Goal: Task Accomplishment & Management: Use online tool/utility

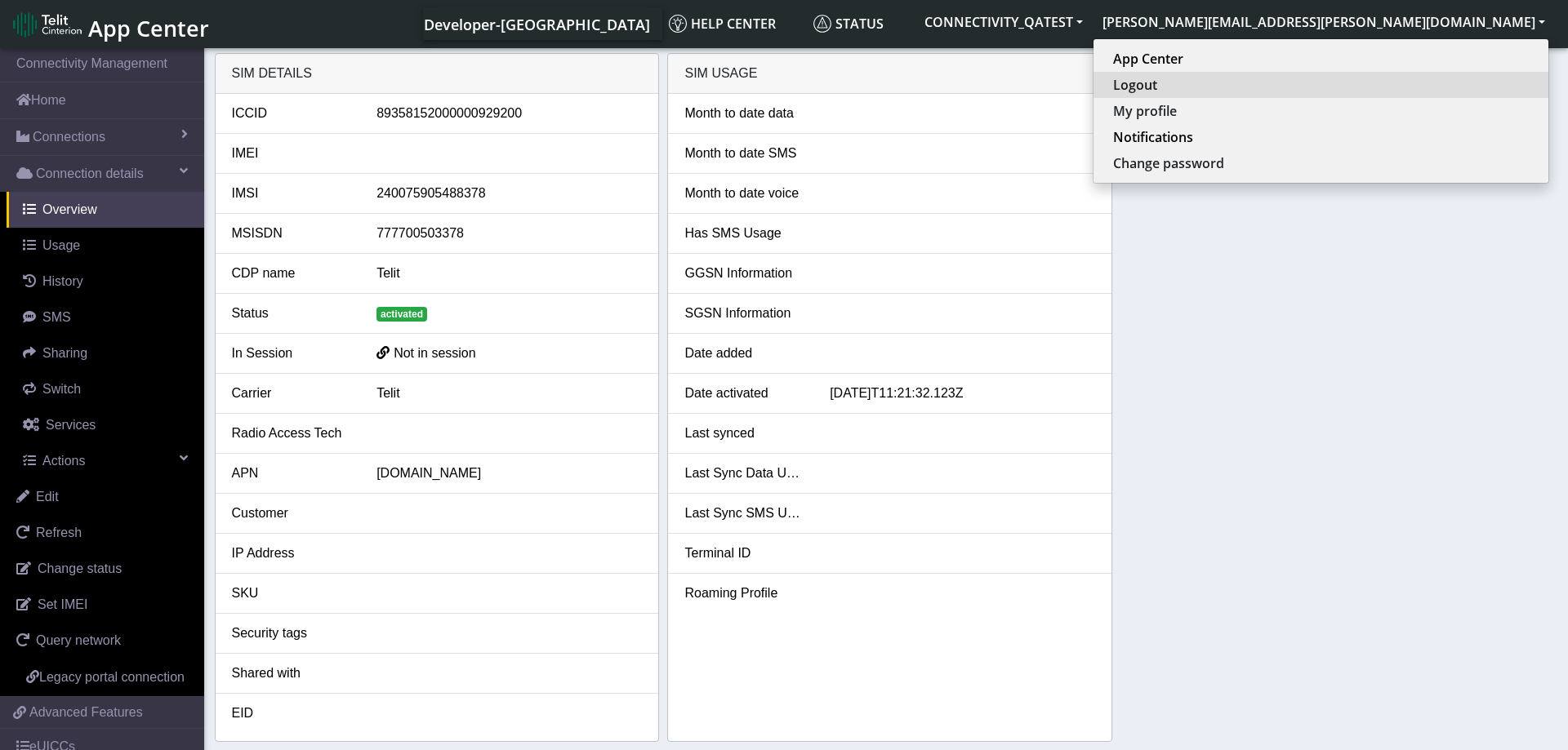
click at [1454, 86] on button "Logout" at bounding box center [1321, 85] width 455 height 26
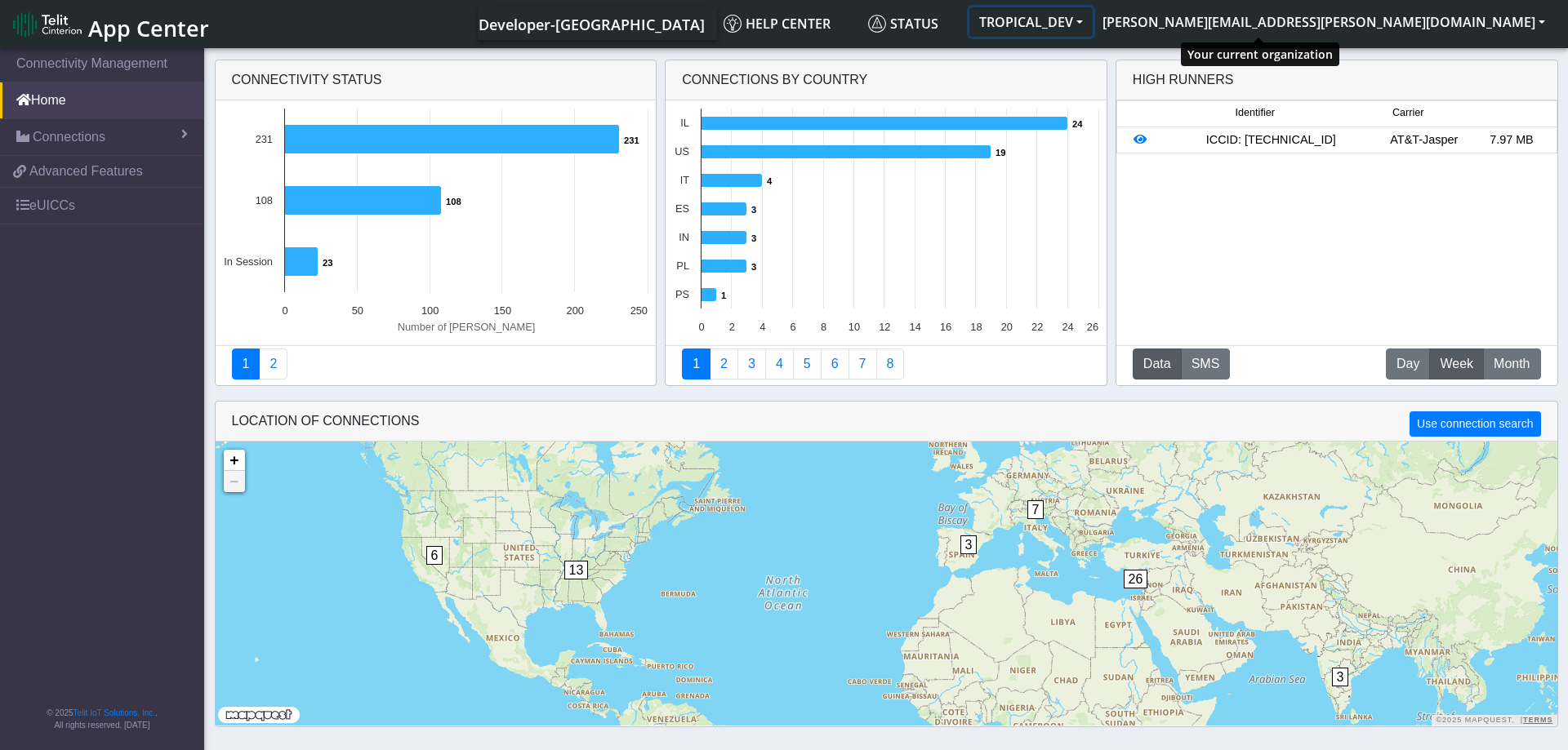
click at [1093, 22] on button "TROPICAL_DEV" at bounding box center [1031, 22] width 123 height 30
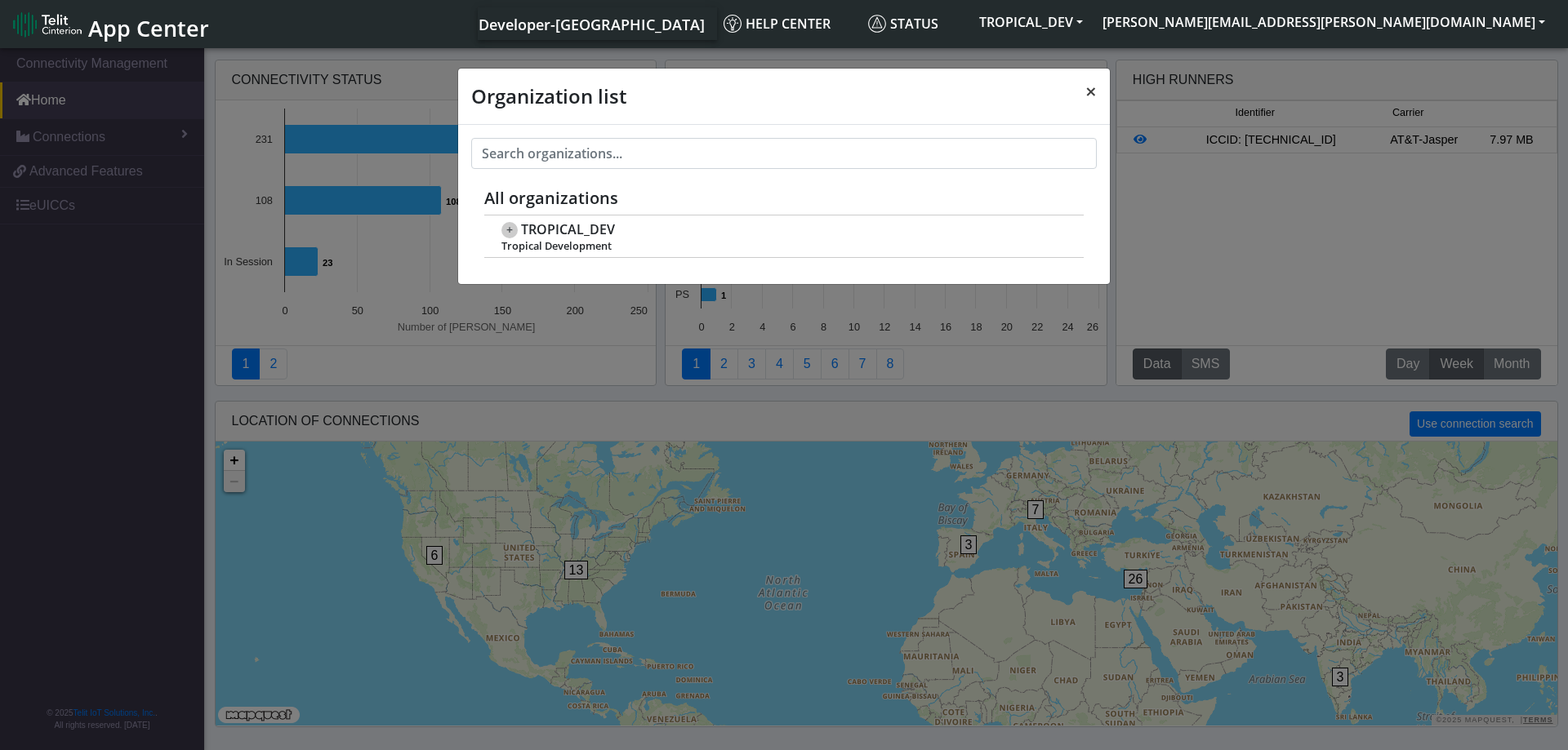
click at [1091, 86] on span "×" at bounding box center [1091, 90] width 12 height 27
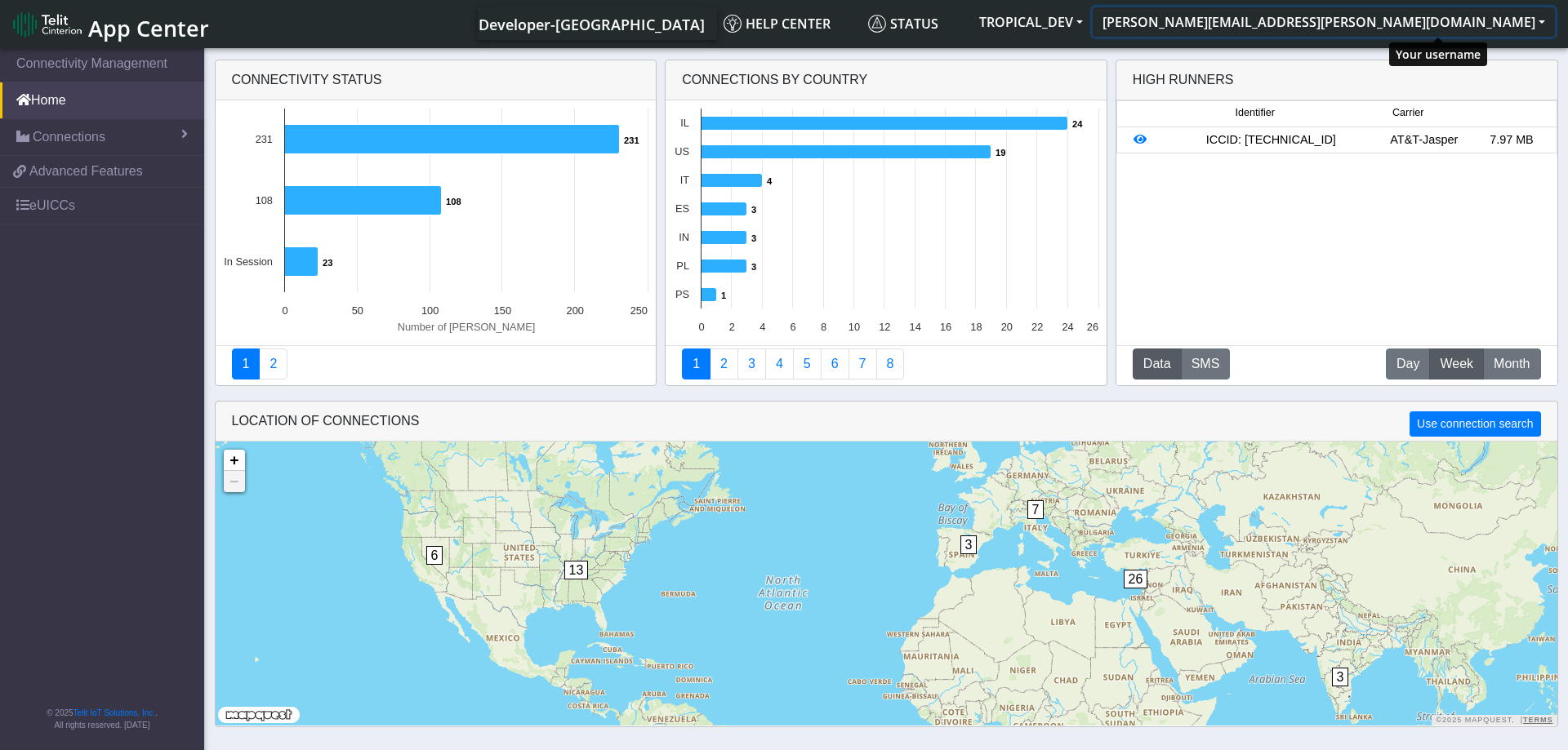
click at [1542, 19] on button "[PERSON_NAME][EMAIL_ADDRESS][PERSON_NAME][DOMAIN_NAME]" at bounding box center [1324, 22] width 463 height 30
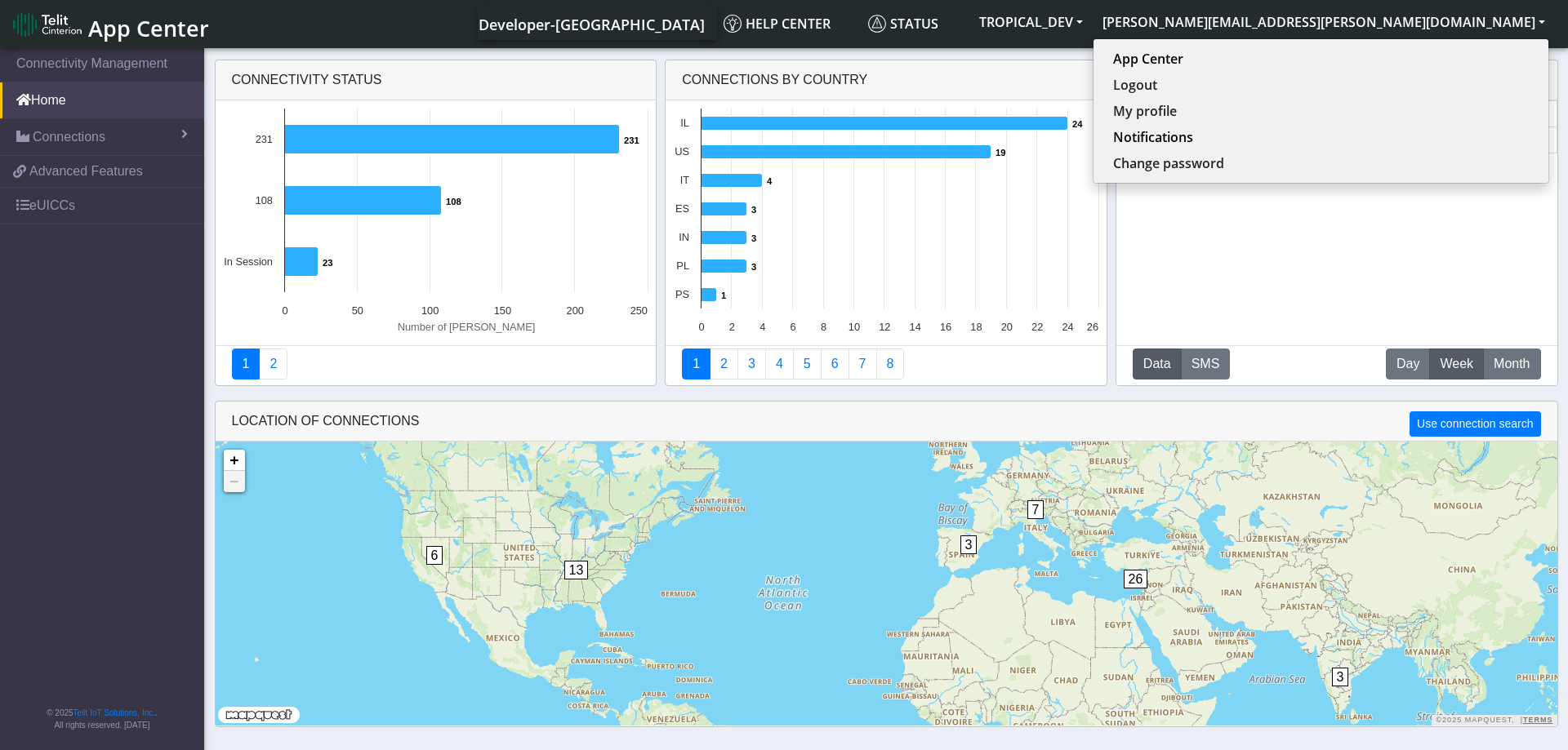
click at [105, 317] on nav "Connectivity Management Home Connections List Map 34ca6bb91b99305a5e8c22f6fa06a…" at bounding box center [102, 400] width 204 height 711
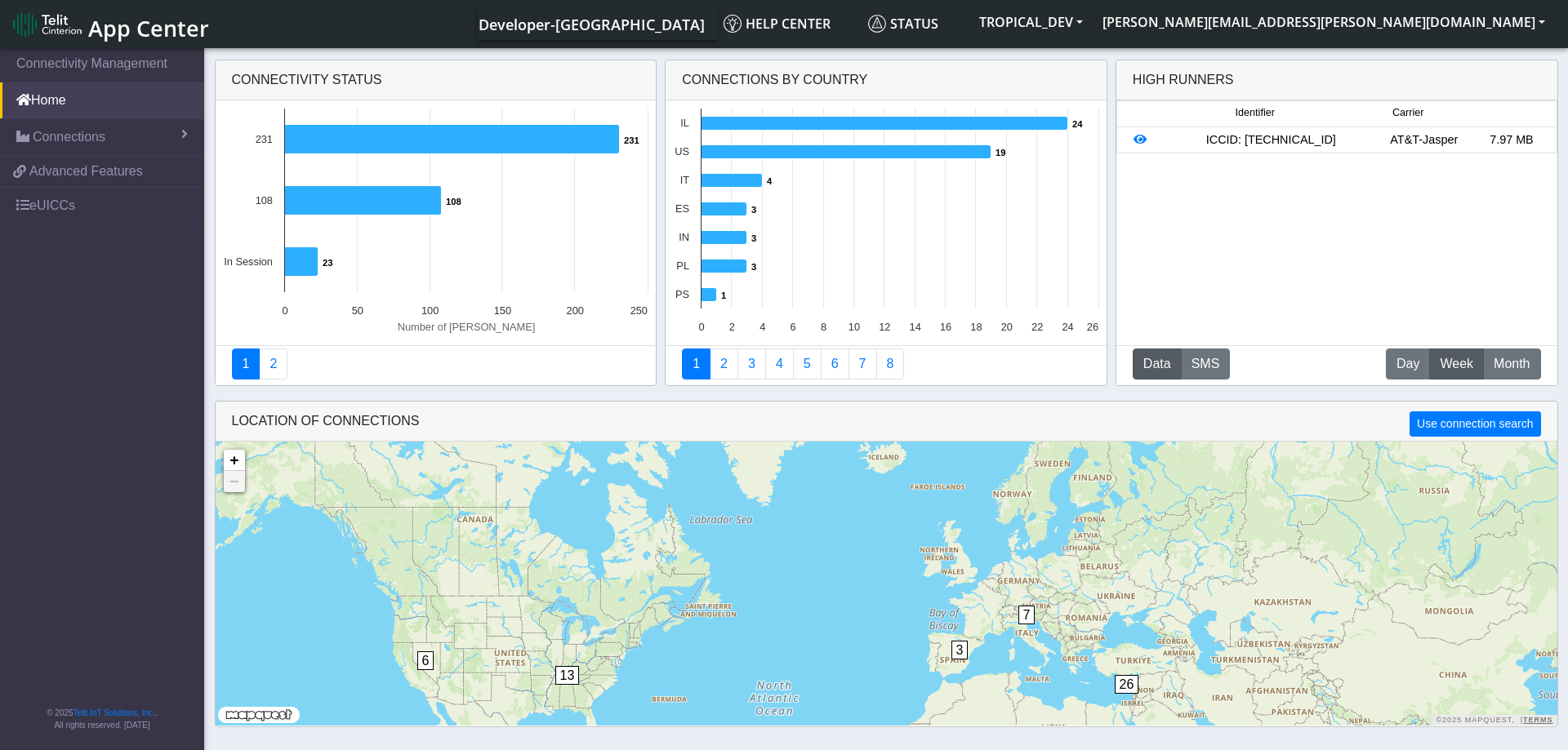
drag, startPoint x: 821, startPoint y: 520, endPoint x: 809, endPoint y: 634, distance: 114.6
click at [809, 634] on div "3 6 3 7 13 26 + − ©2025 MapQuest, | Terms" at bounding box center [887, 584] width 1342 height 284
click at [1504, 24] on button "[PERSON_NAME][EMAIL_ADDRESS][PERSON_NAME][DOMAIN_NAME]" at bounding box center [1324, 22] width 463 height 30
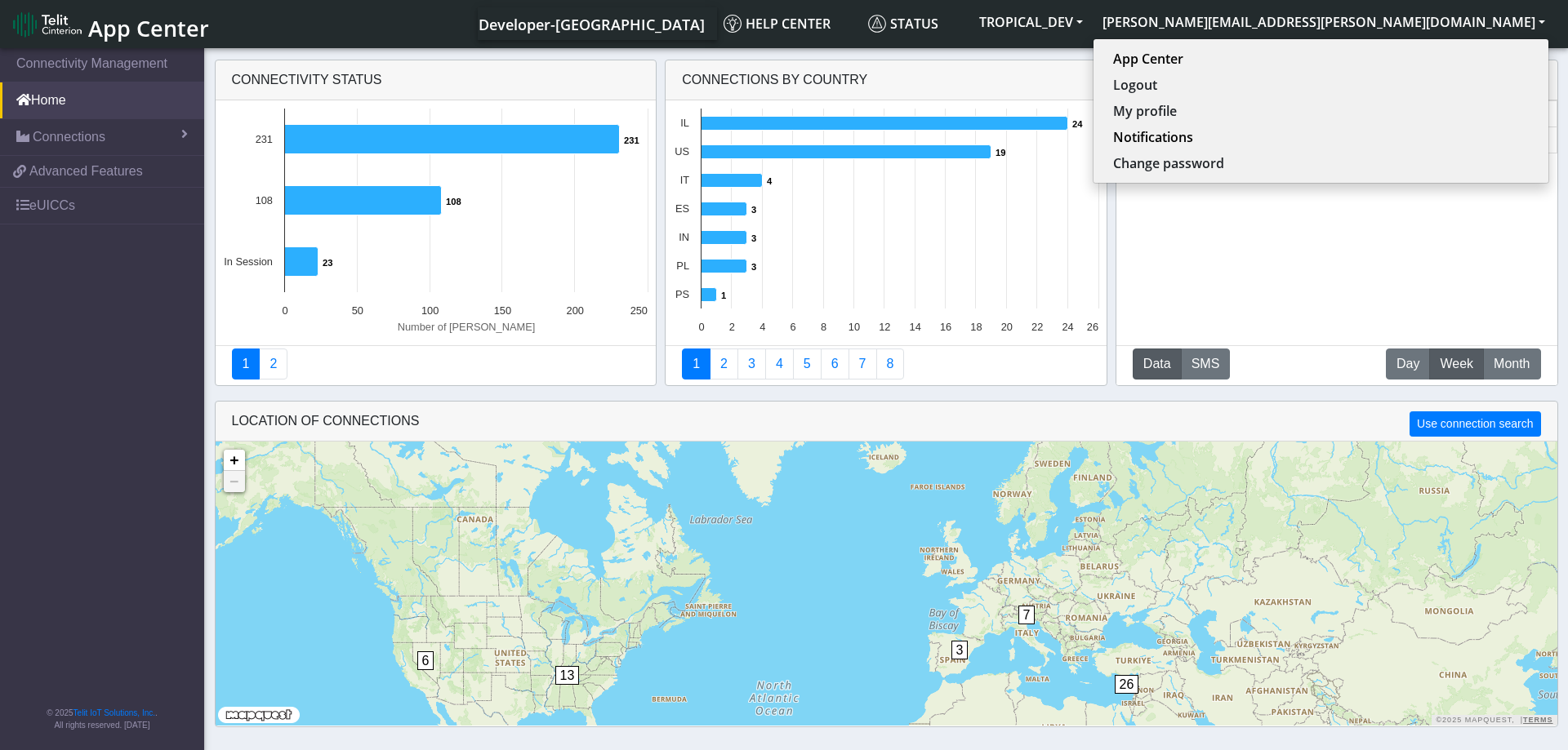
click at [660, 24] on div "Developer-[GEOGRAPHIC_DATA] Help center Status TROPICAL_DEV [PERSON_NAME][EMAIL…" at bounding box center [888, 23] width 1336 height 33
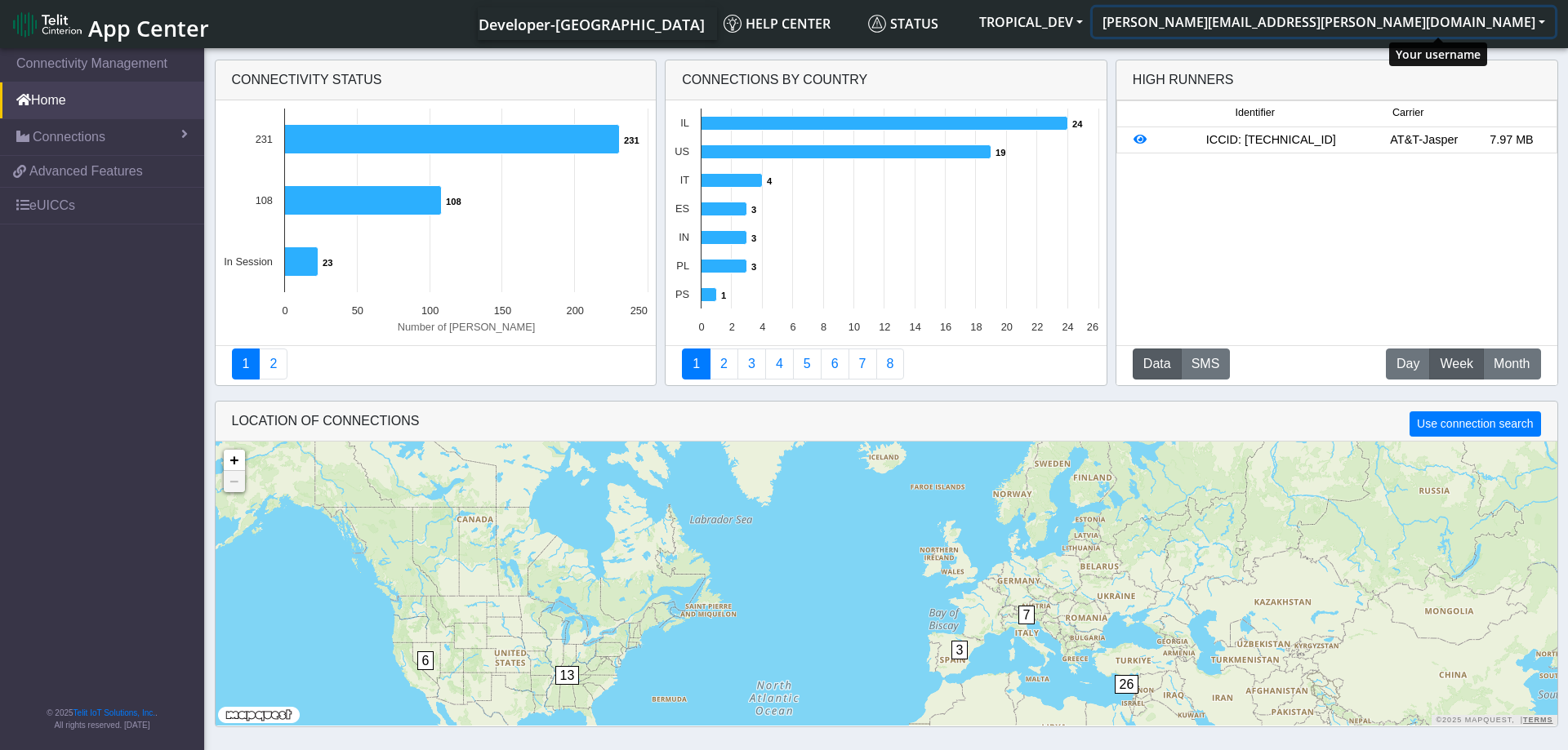
click at [1512, 30] on button "[PERSON_NAME][EMAIL_ADDRESS][PERSON_NAME][DOMAIN_NAME]" at bounding box center [1324, 22] width 463 height 30
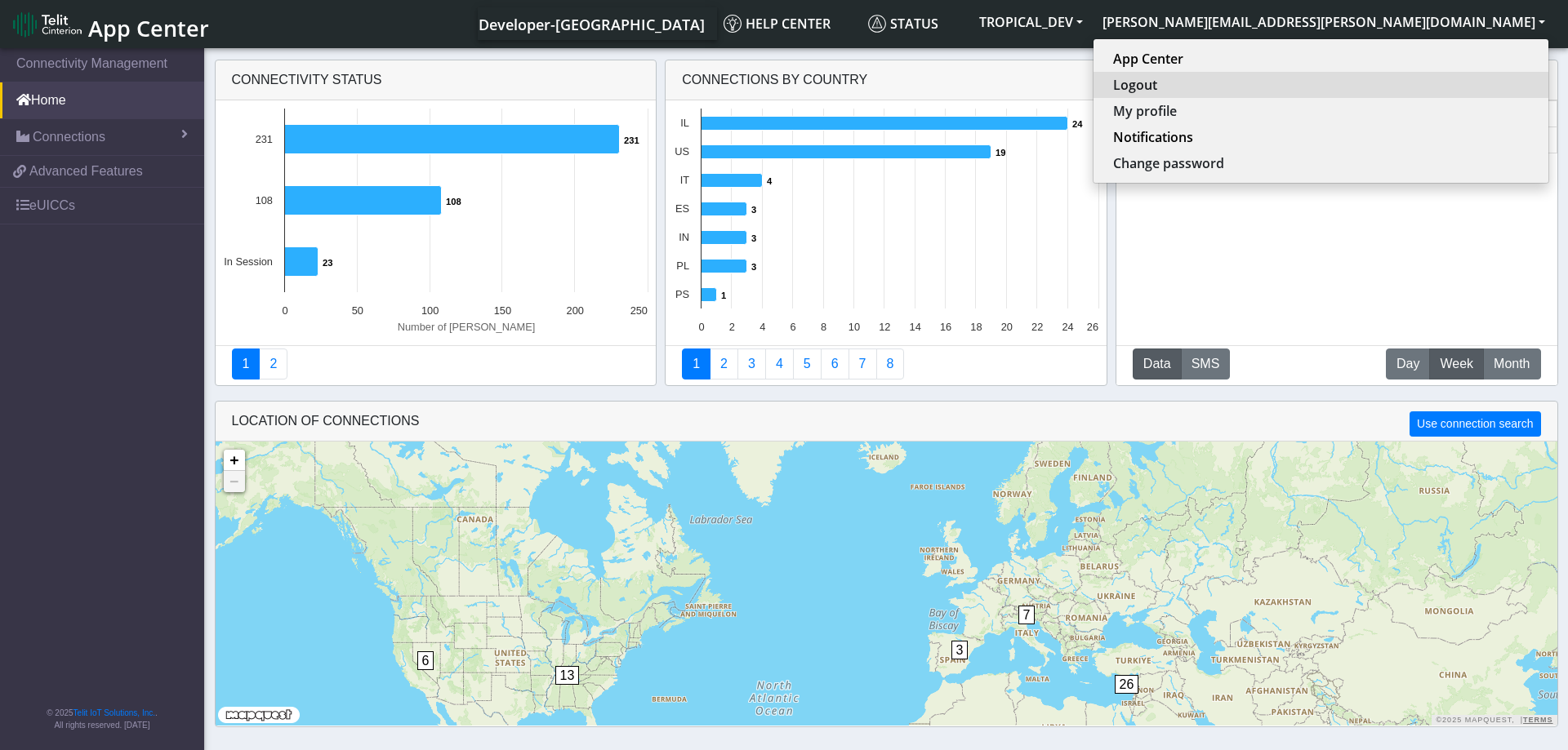
click at [1378, 90] on button "Logout" at bounding box center [1321, 85] width 455 height 26
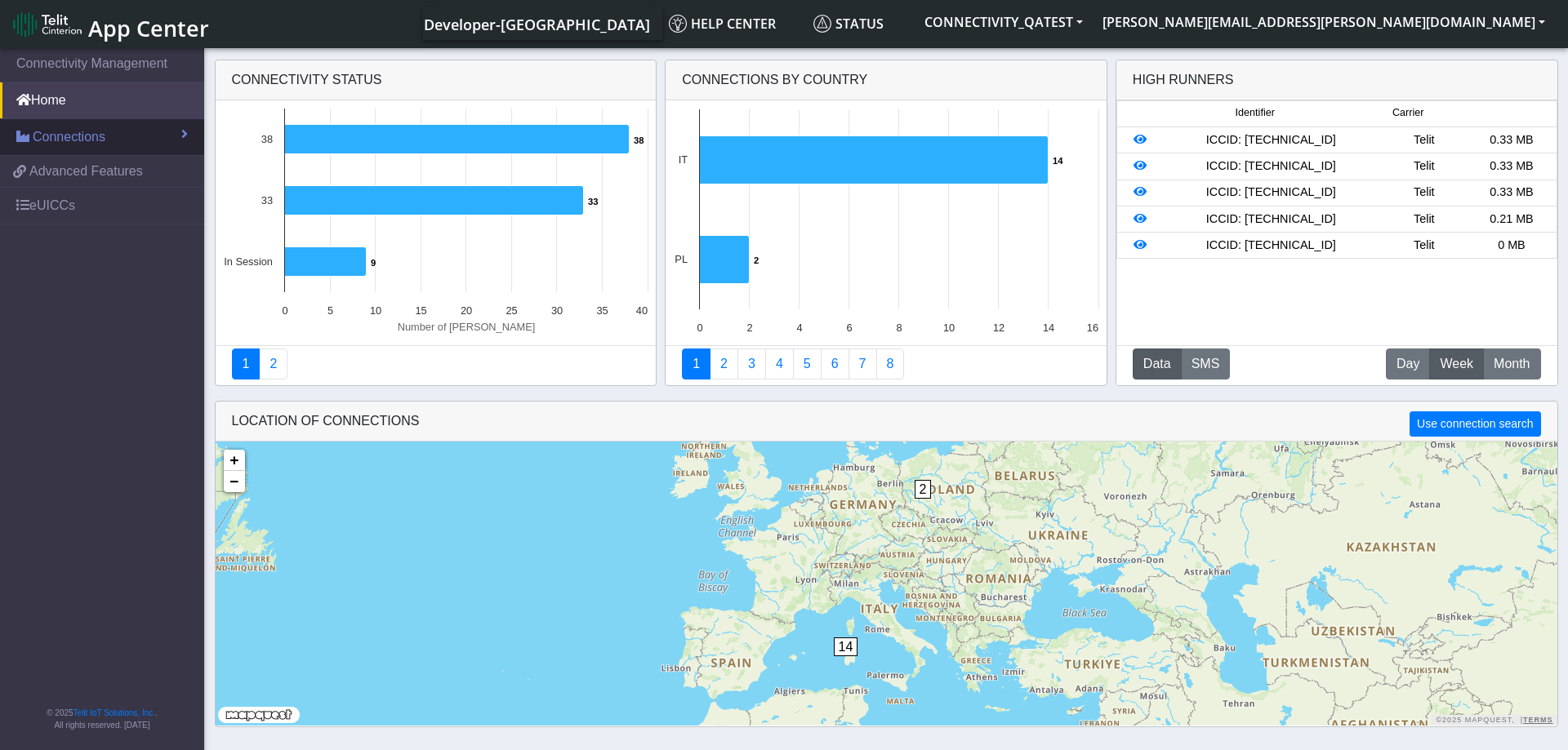
click at [109, 147] on link "Connections" at bounding box center [102, 137] width 204 height 36
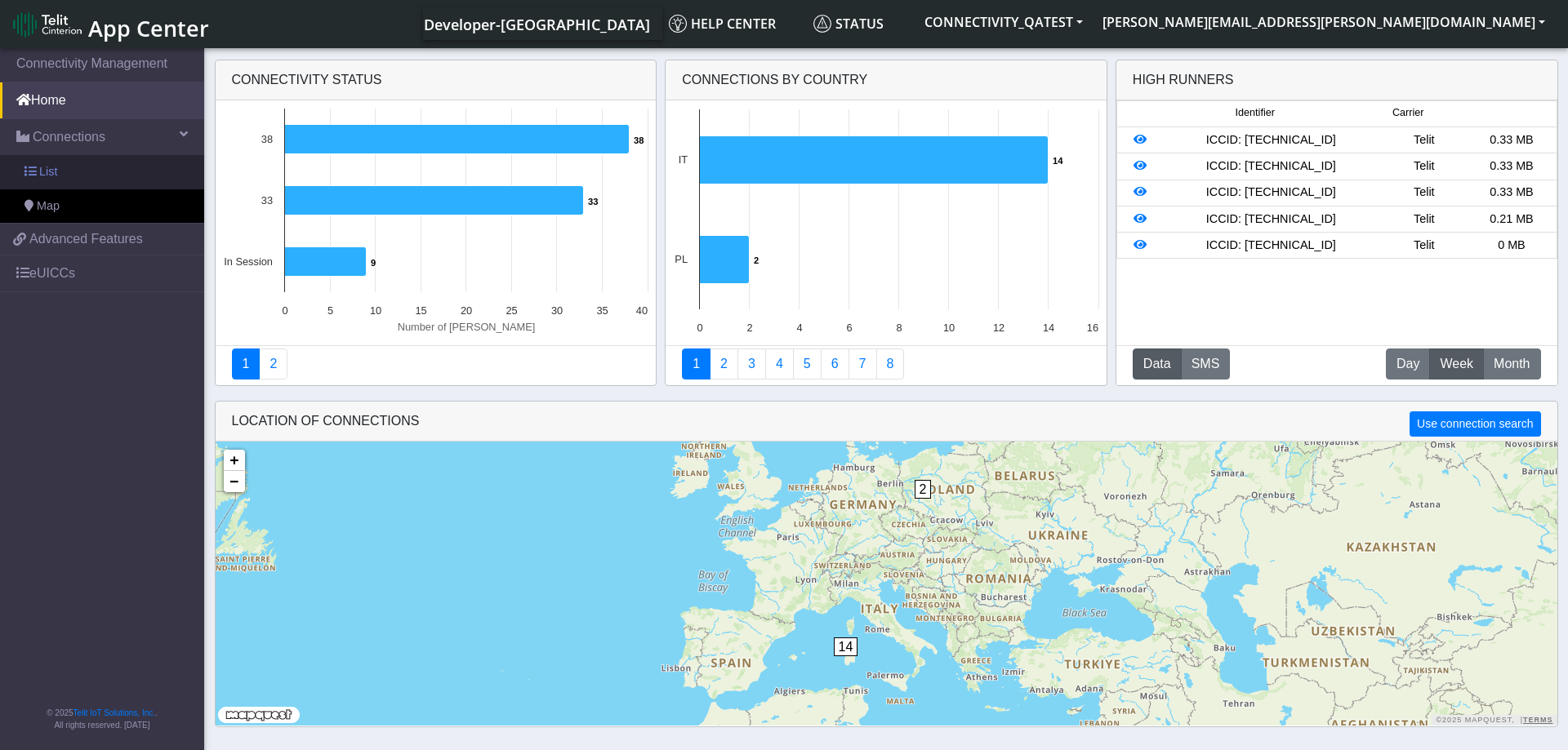
click at [95, 174] on link "List" at bounding box center [102, 172] width 204 height 35
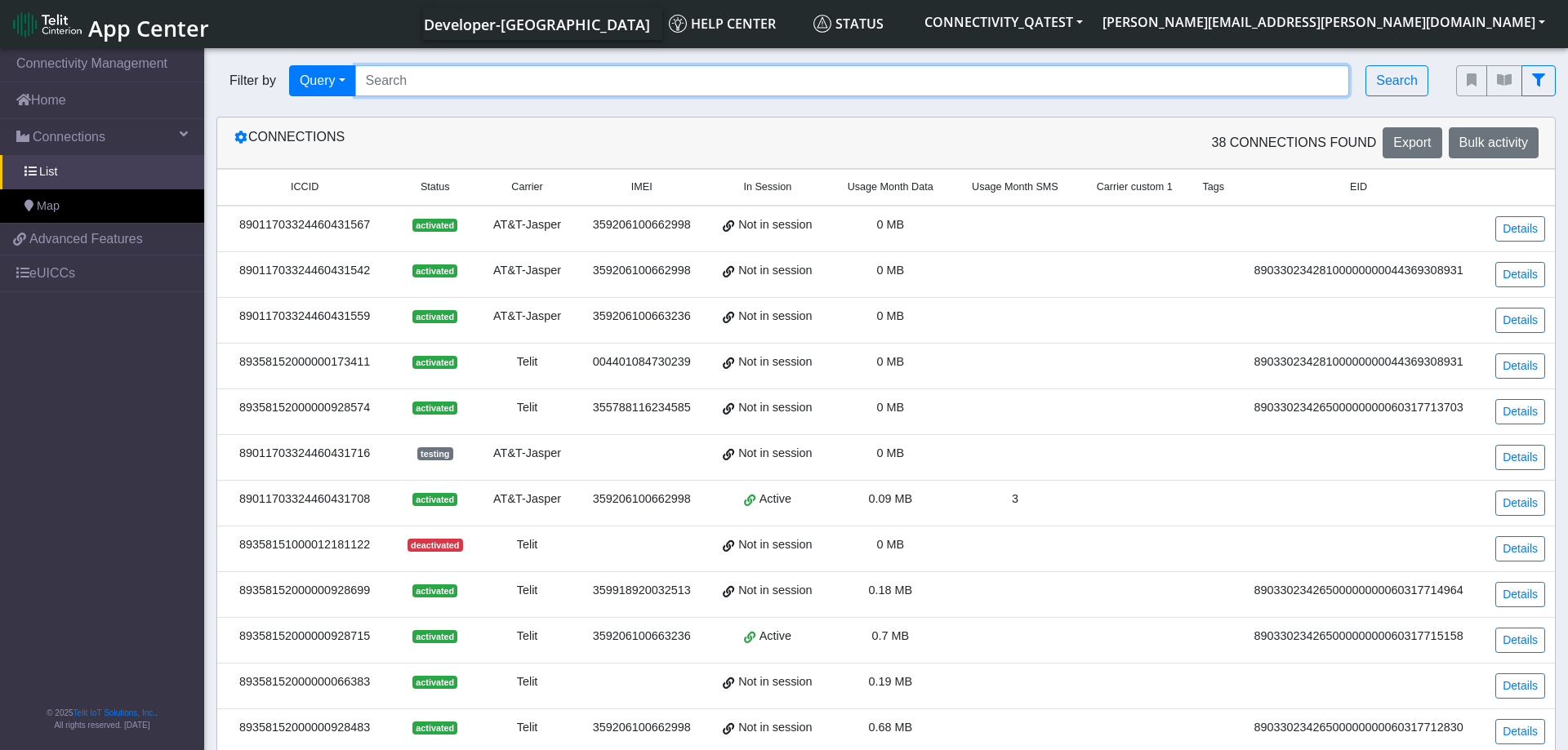
click at [872, 68] on input "Search..." at bounding box center [853, 80] width 995 height 31
paste input "89358152000000066060"
type input "89358152000000066060"
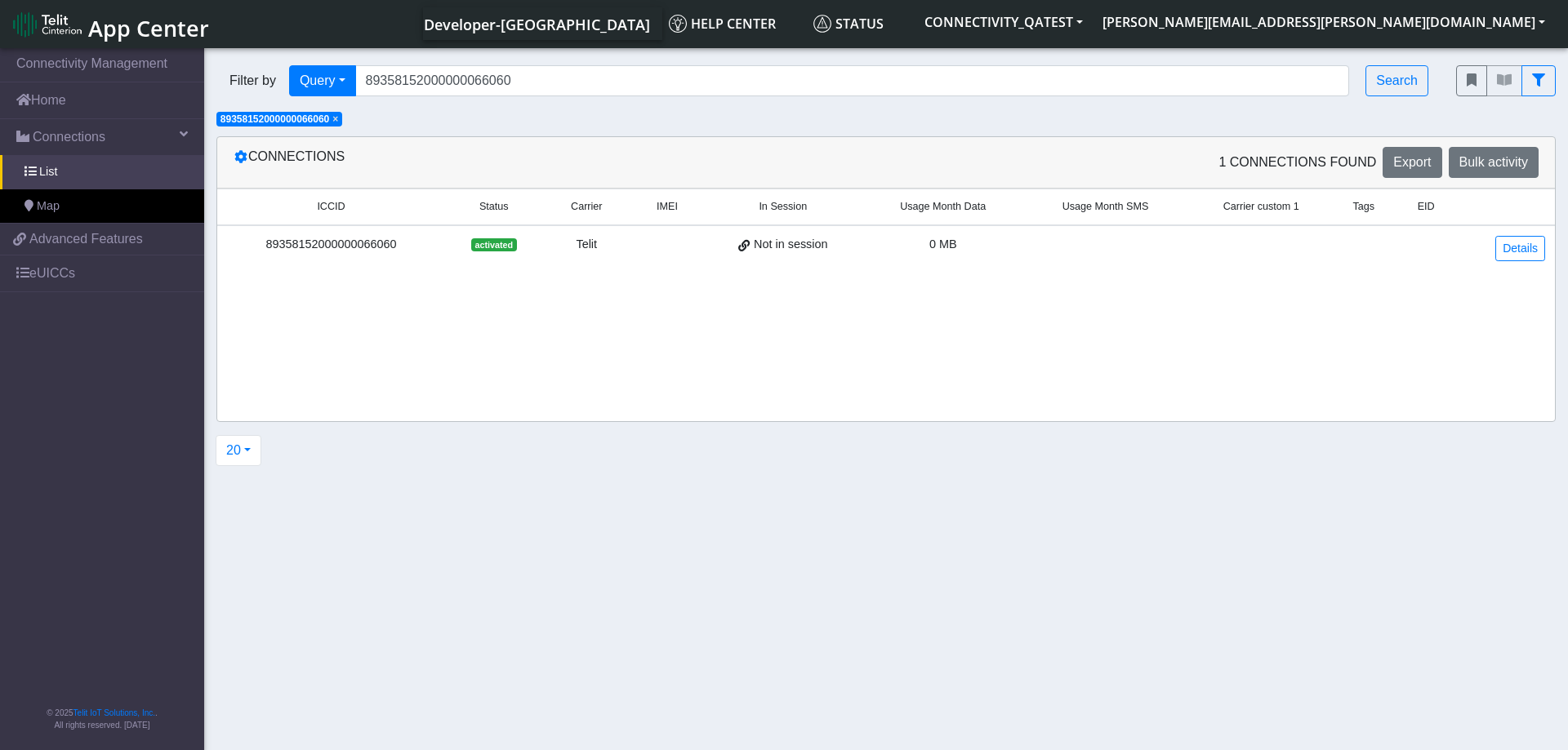
click at [379, 248] on div "89358152000000066060" at bounding box center [331, 245] width 208 height 18
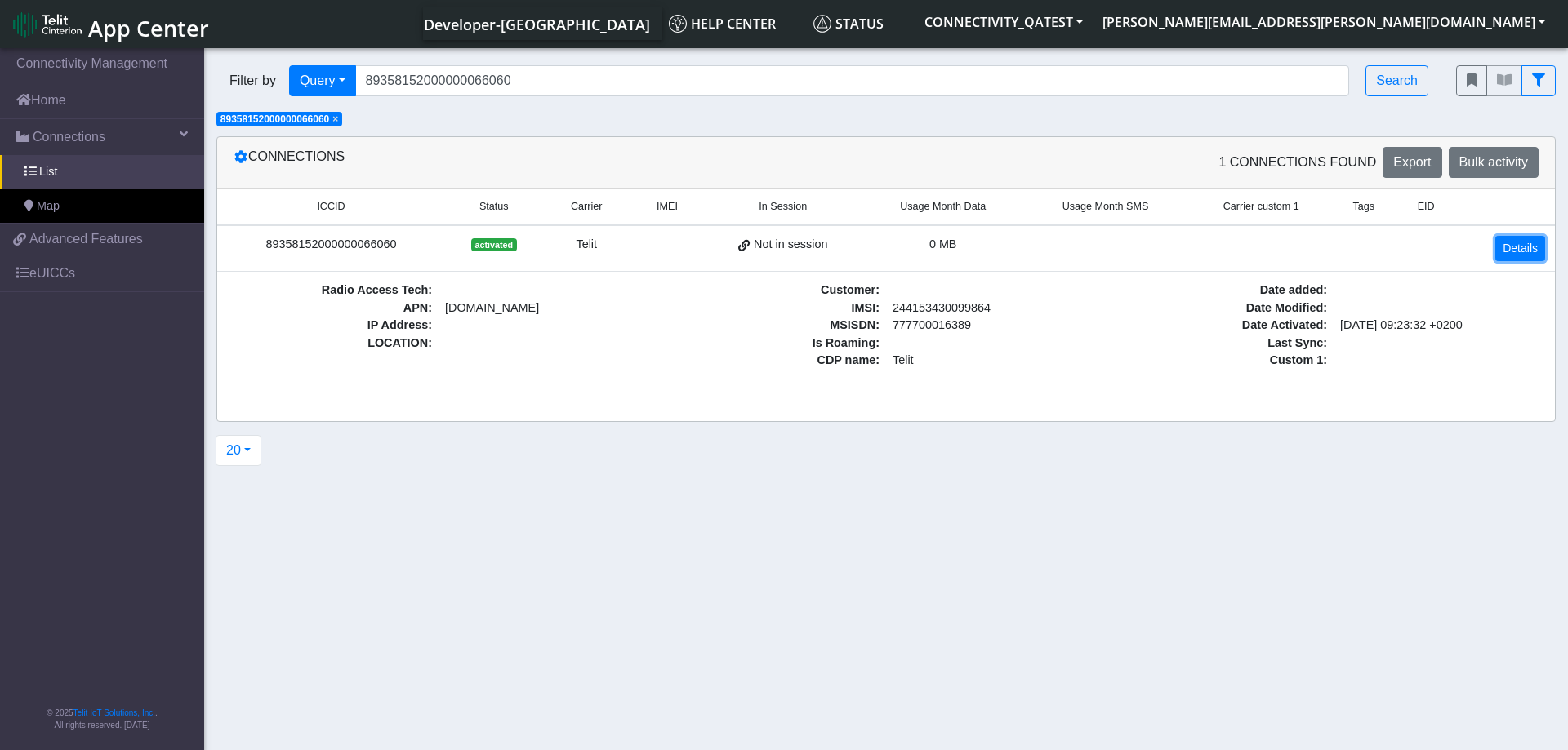
click at [1499, 251] on link "Details" at bounding box center [1520, 249] width 50 height 26
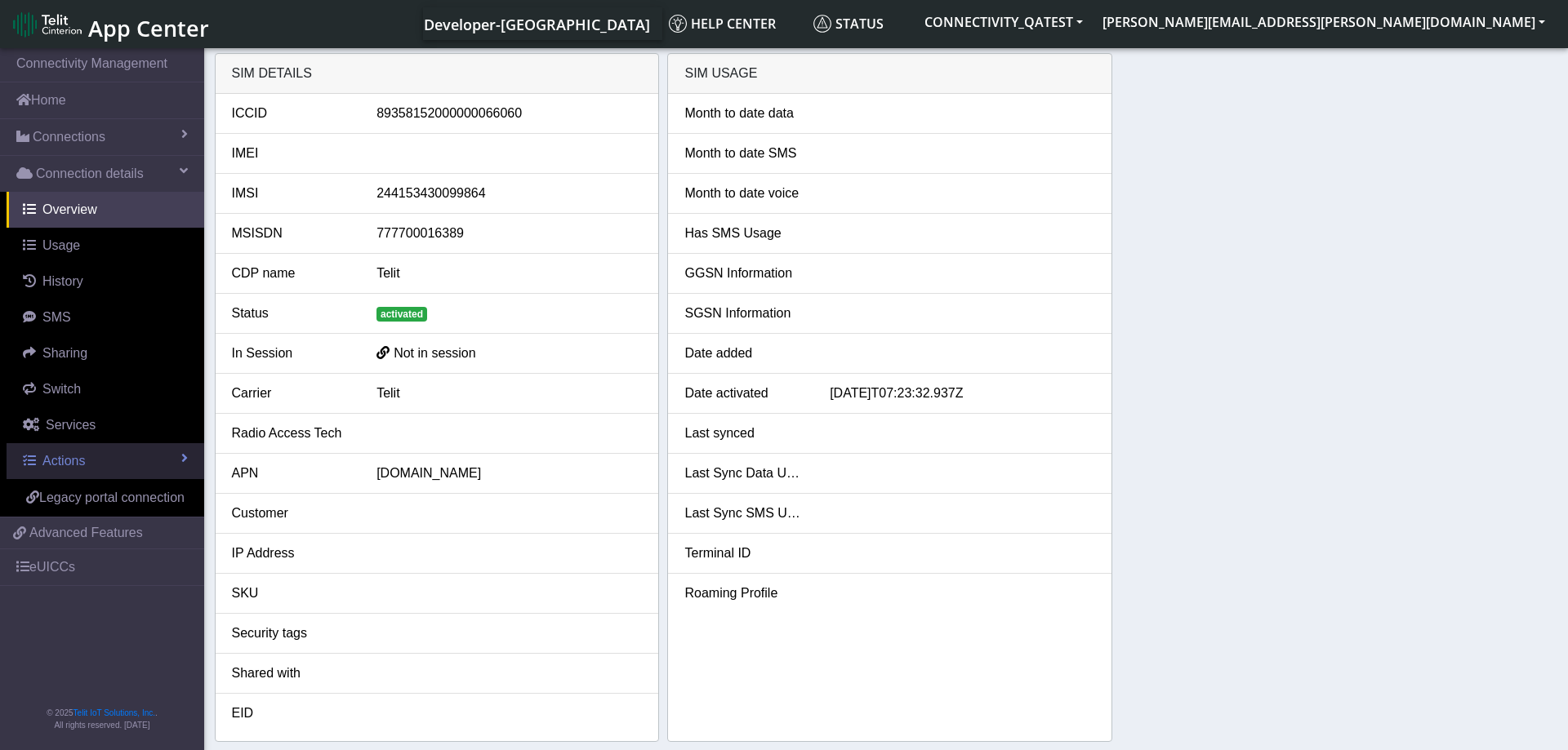
click at [113, 462] on link "Actions" at bounding box center [105, 462] width 197 height 36
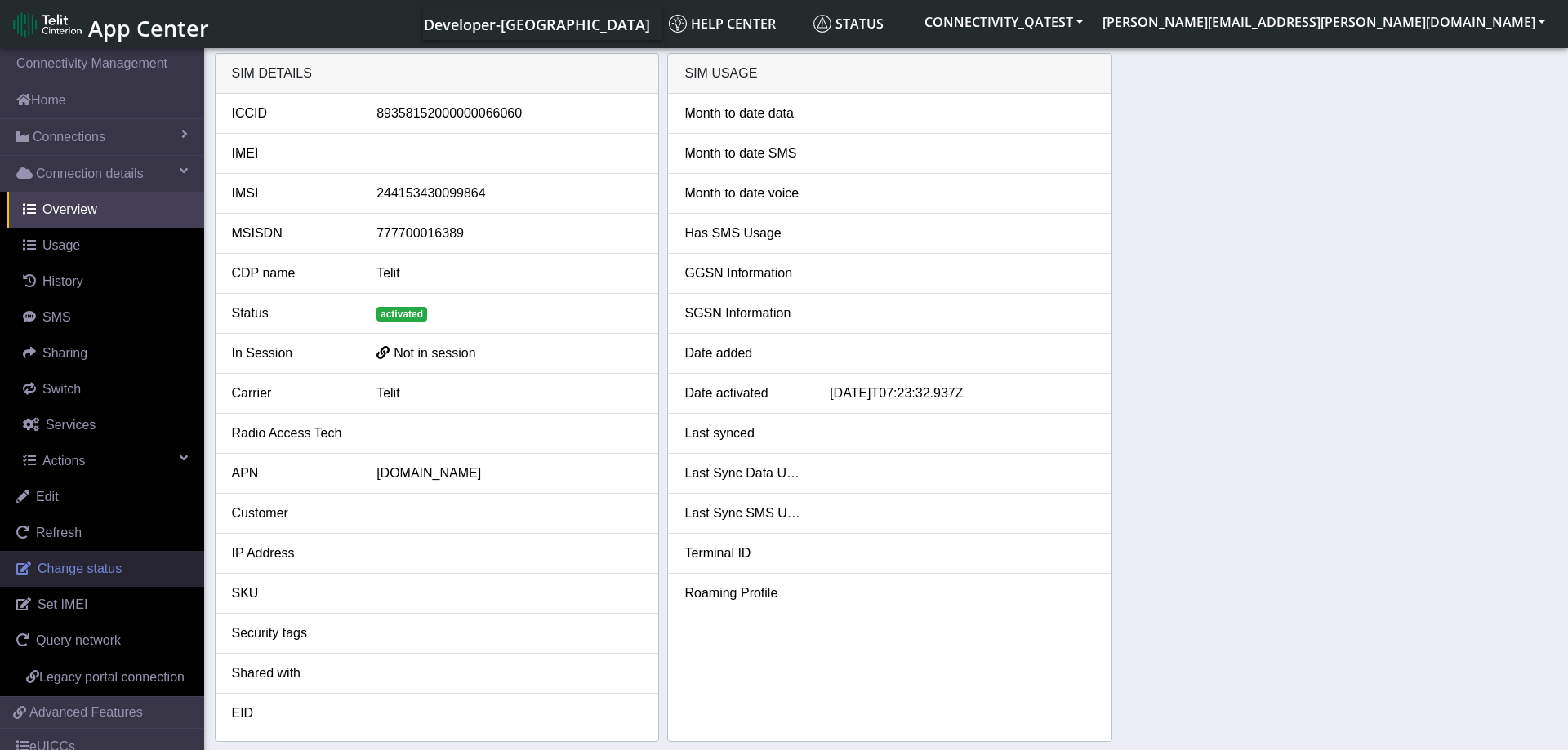
click at [117, 569] on span "Change status" at bounding box center [79, 569] width 84 height 14
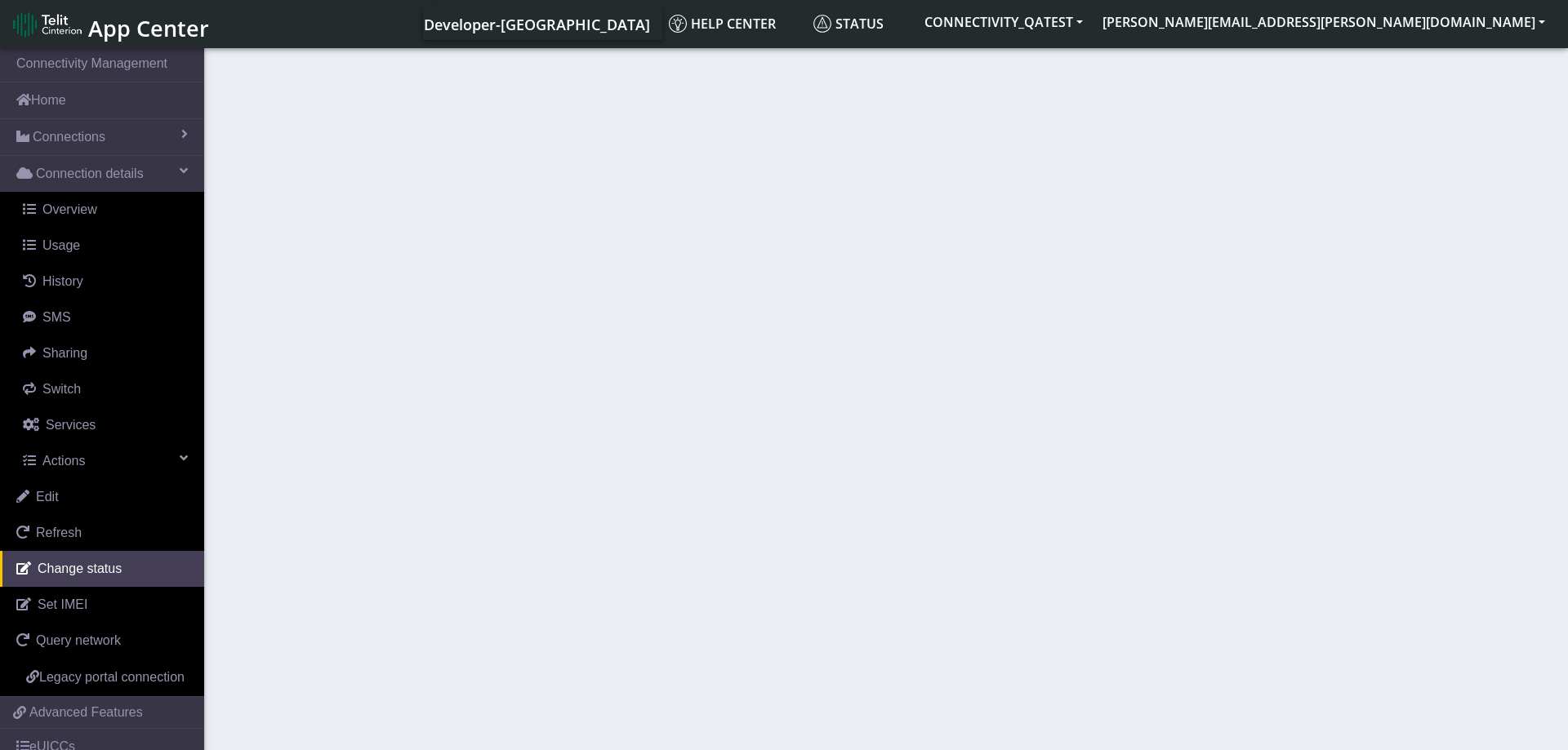
select select "activated"
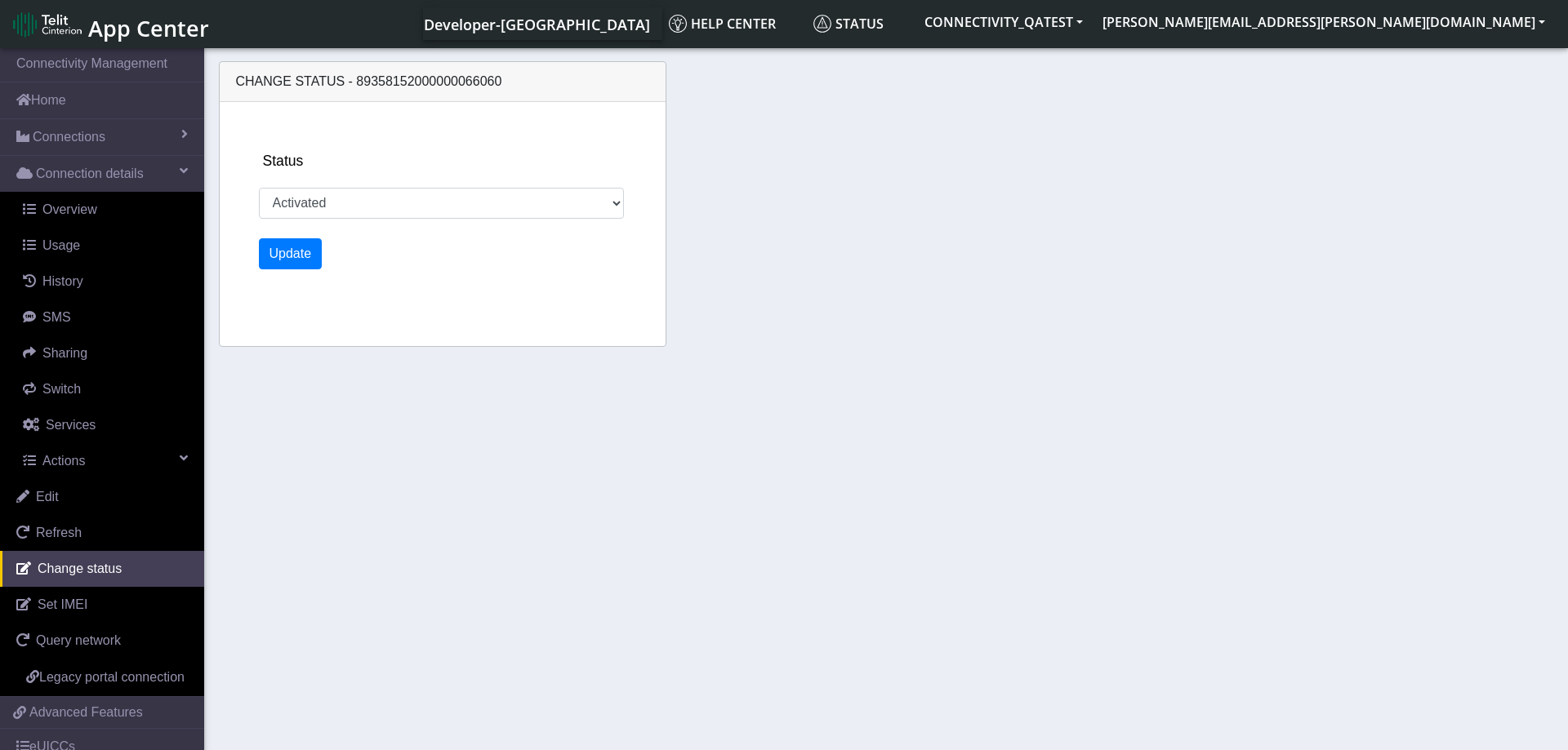
click at [464, 523] on section "Connectivity Management Home Connections List Map Connection details Overview U…" at bounding box center [784, 400] width 1568 height 711
click at [61, 174] on span "Connection details" at bounding box center [89, 174] width 108 height 20
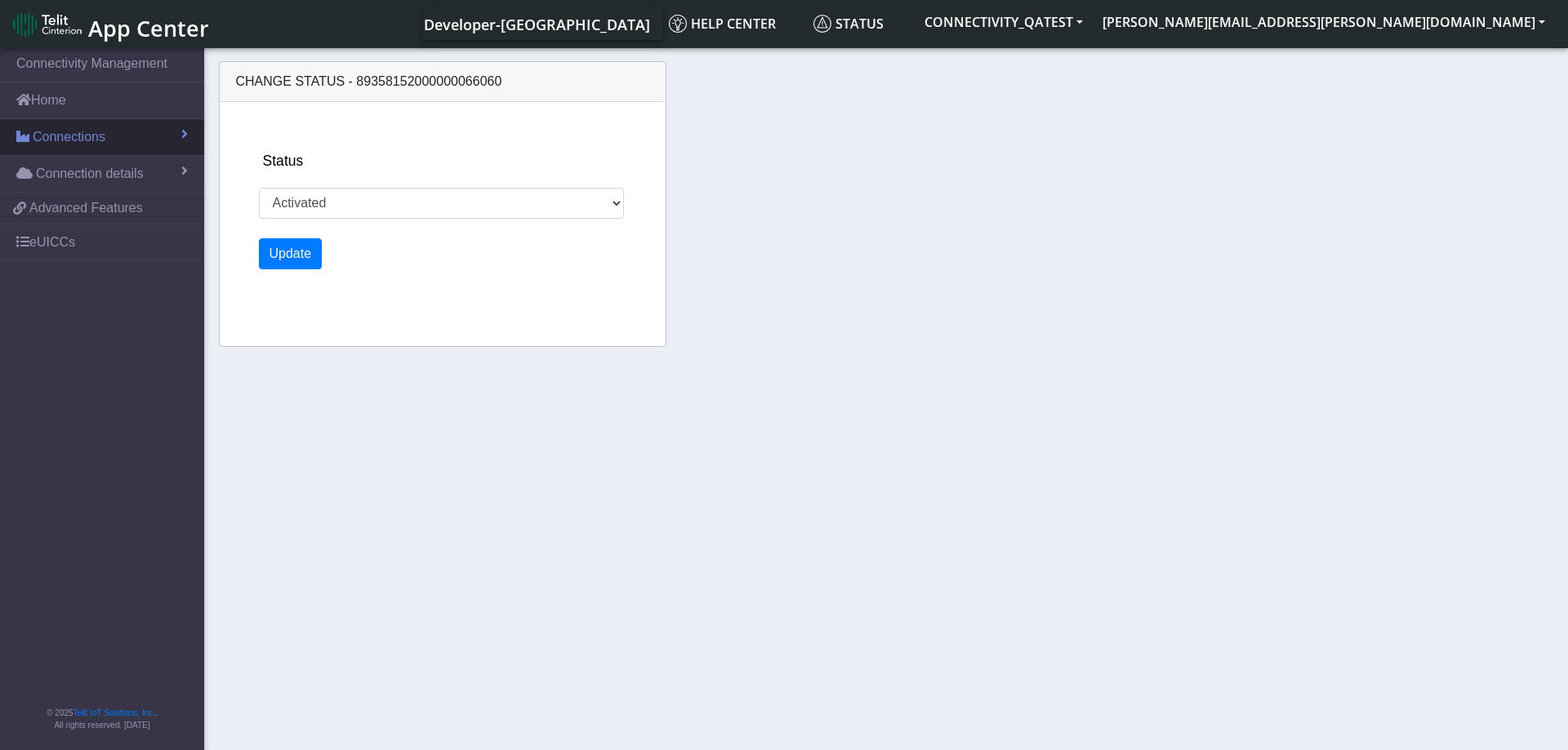
click at [62, 130] on span "Connections" at bounding box center [68, 138] width 72 height 20
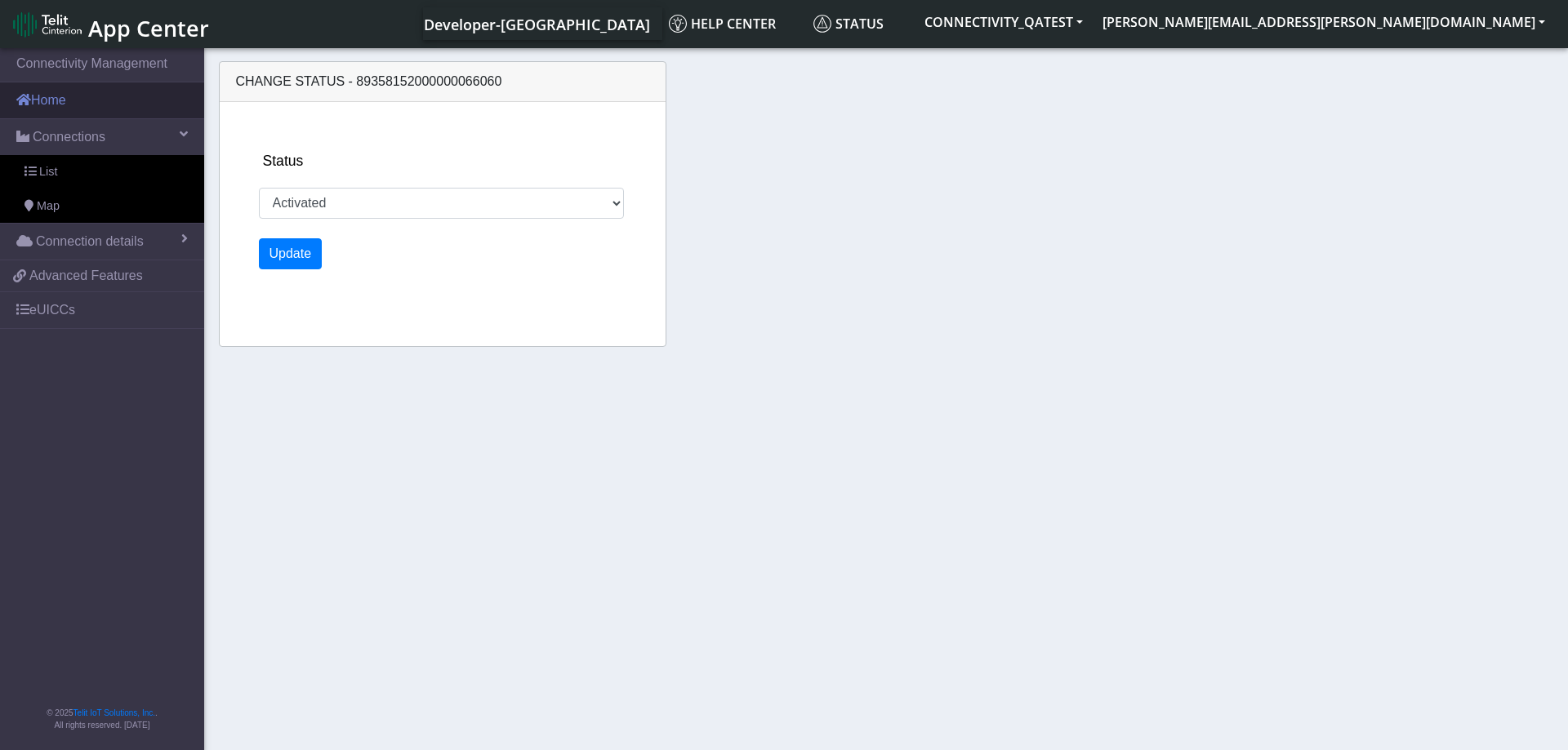
click at [60, 109] on link "Home" at bounding box center [102, 100] width 204 height 36
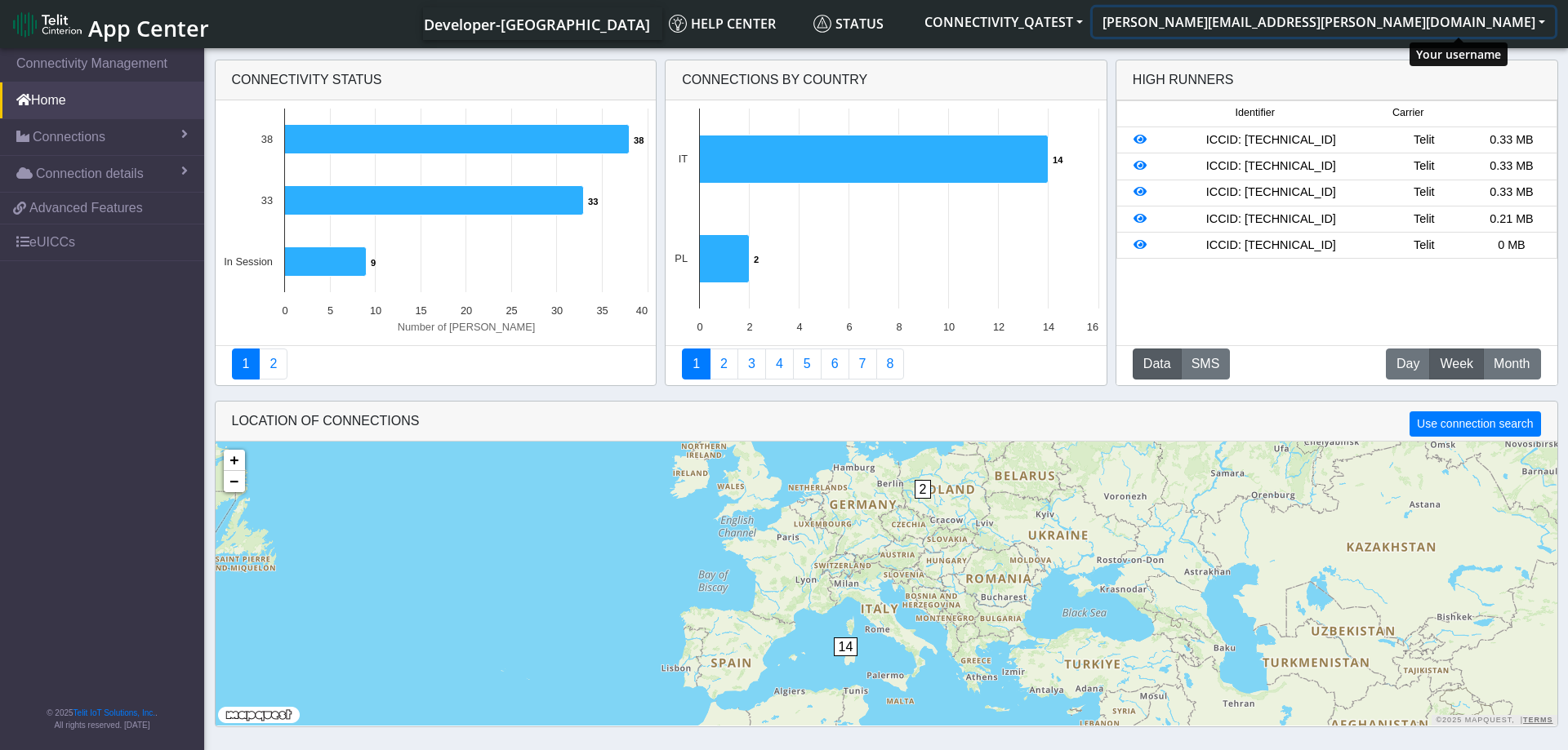
click at [1514, 21] on button "marcin.boczek@telit.com" at bounding box center [1324, 22] width 463 height 30
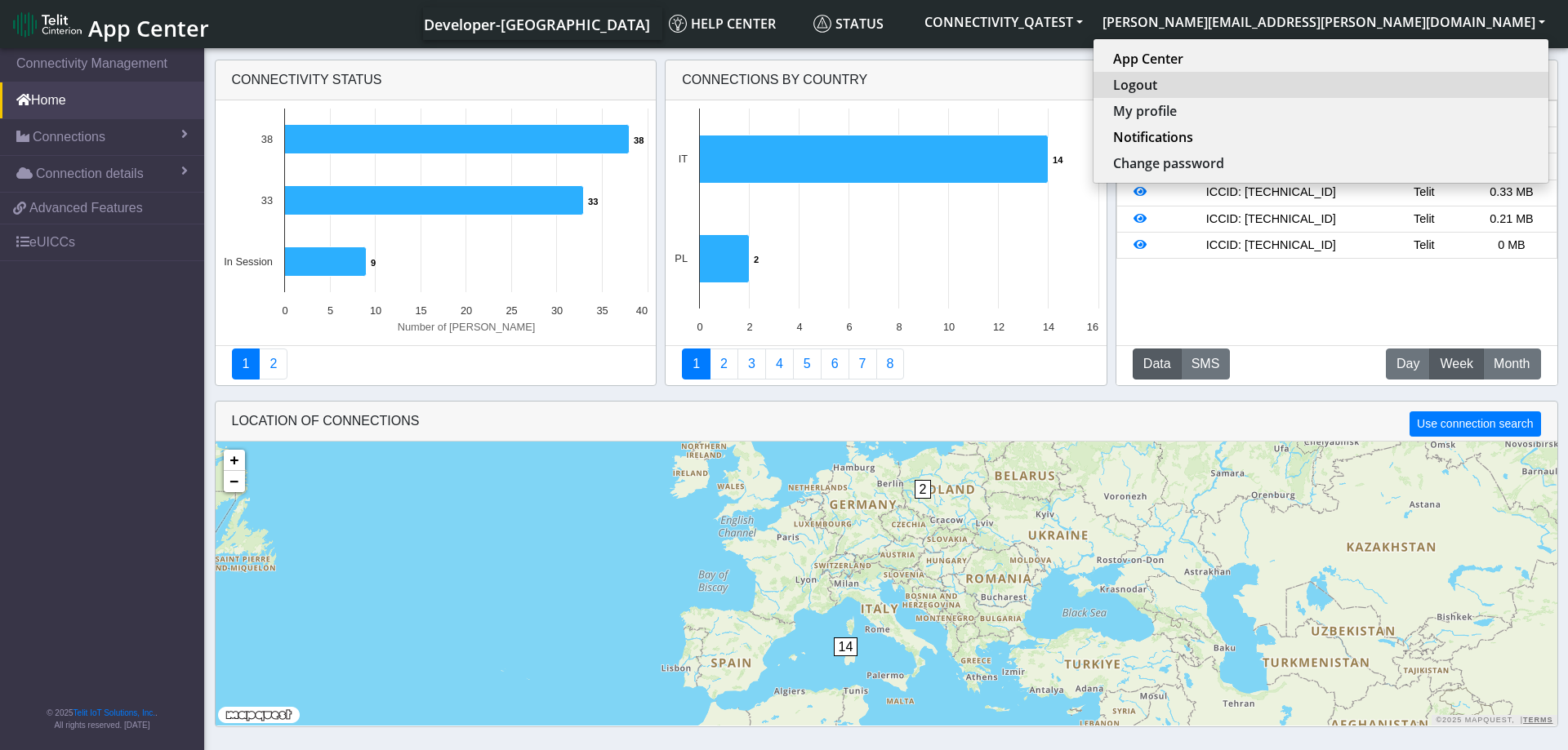
click at [1466, 84] on button "Logout" at bounding box center [1321, 85] width 455 height 26
